Goal: Use online tool/utility: Utilize a website feature to perform a specific function

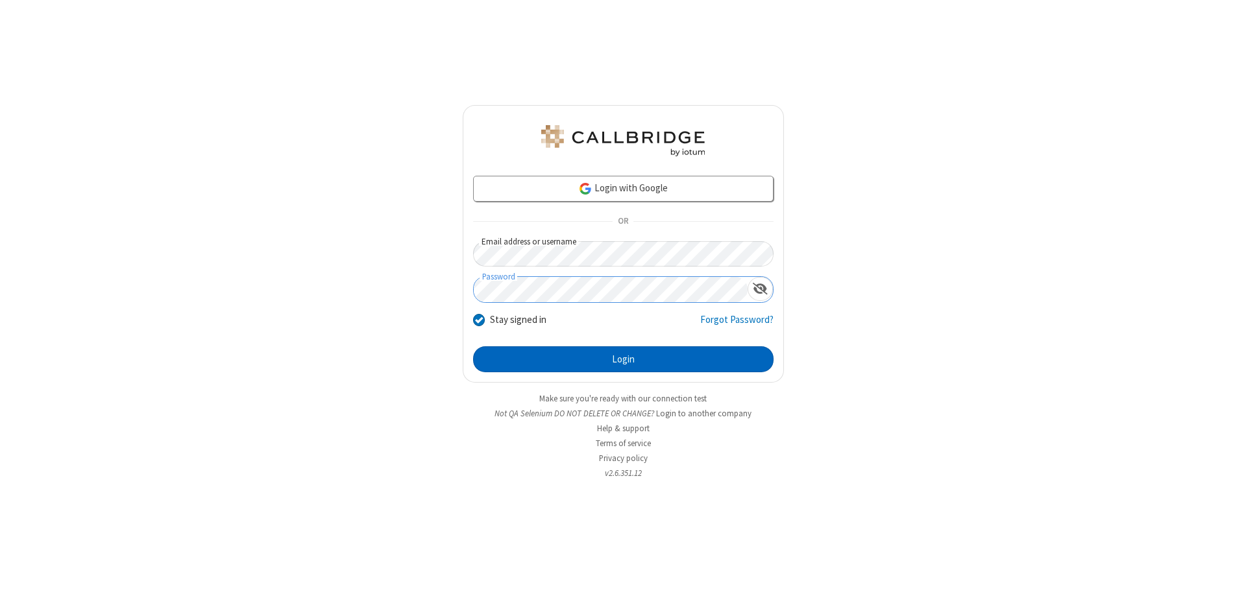
click at [623, 359] on button "Login" at bounding box center [623, 359] width 300 height 26
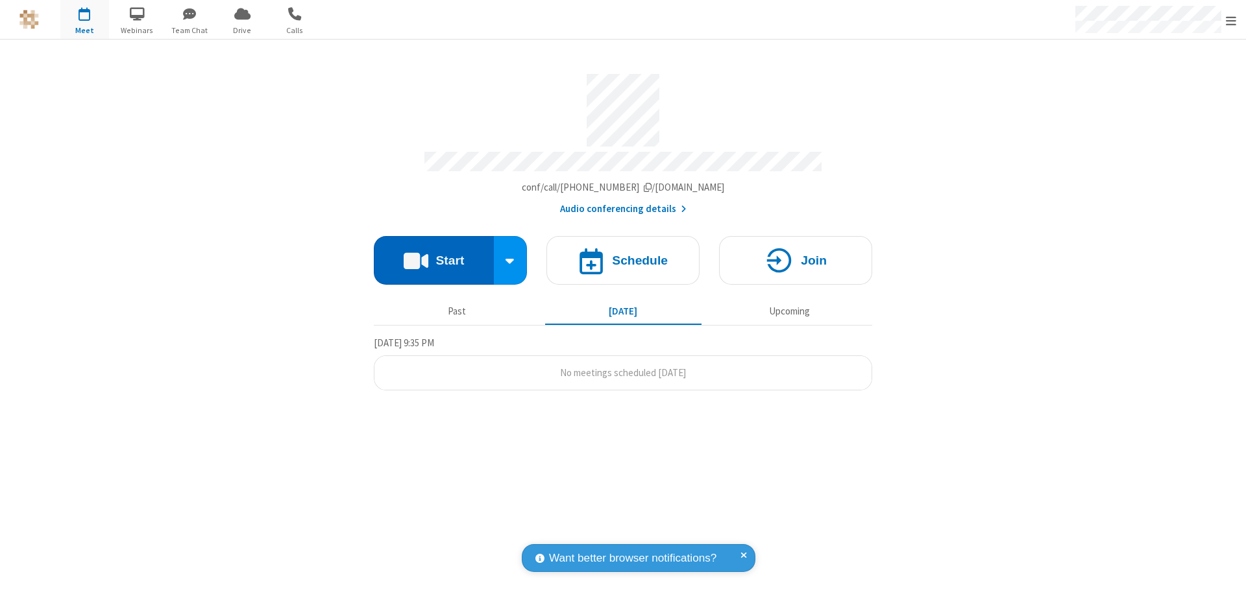
click at [433, 254] on button "Start" at bounding box center [434, 260] width 120 height 49
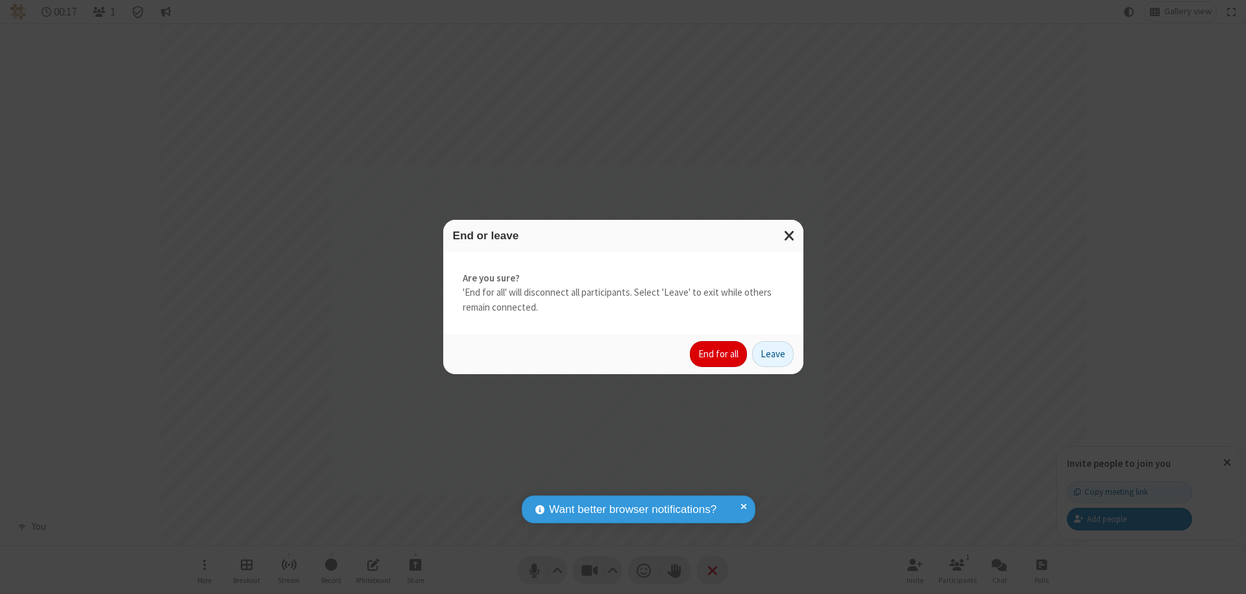
click at [719, 354] on button "End for all" at bounding box center [718, 354] width 57 height 26
